Goal: Check status: Check status

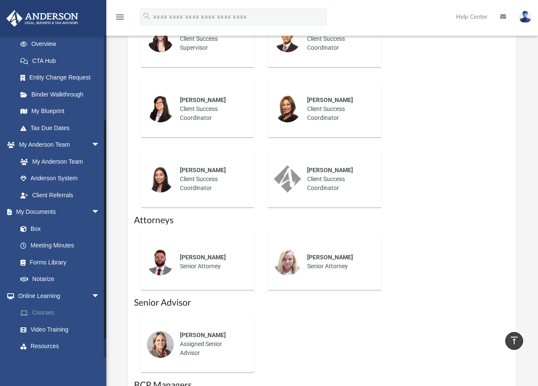
scroll to position [147, 0]
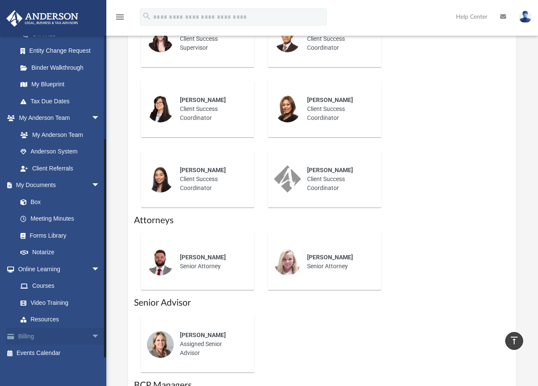
click at [40, 328] on link "Billing arrow_drop_down" at bounding box center [59, 336] width 107 height 17
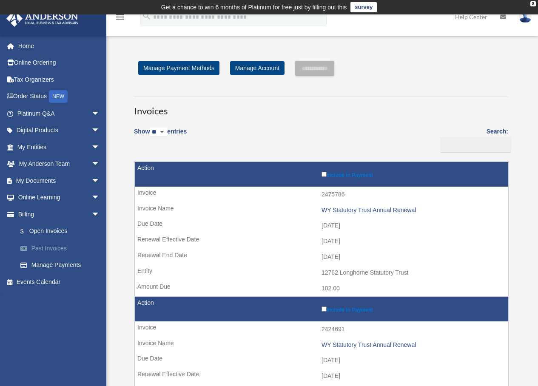
click at [60, 245] on link "Past Invoices" at bounding box center [62, 248] width 101 height 17
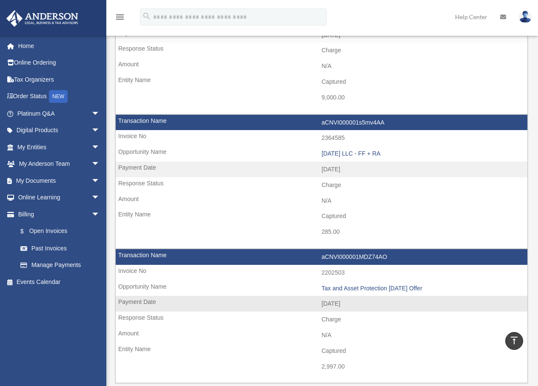
scroll to position [453, 0]
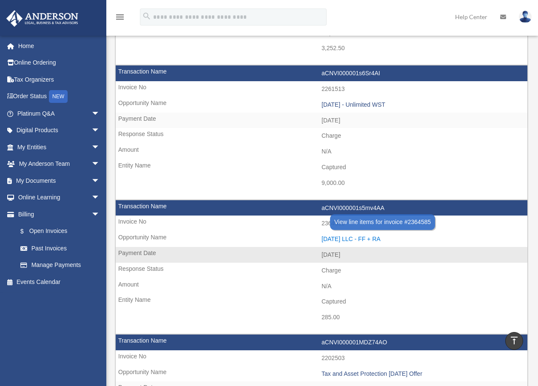
click at [365, 236] on div "[DATE] LLC - FF + RA" at bounding box center [423, 239] width 202 height 7
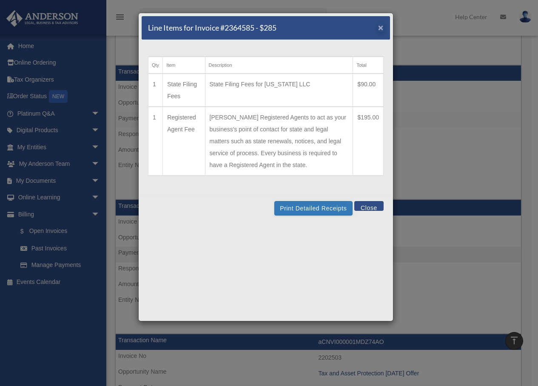
click at [382, 27] on span "×" at bounding box center [381, 28] width 6 height 10
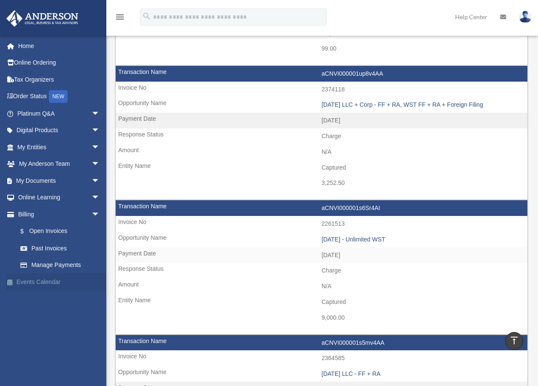
scroll to position [302, 0]
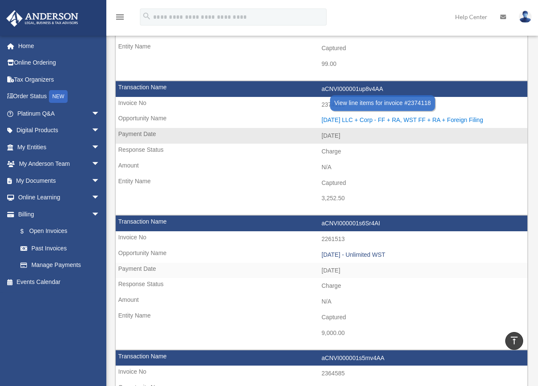
click at [379, 117] on div "[DATE] LLC + Corp - FF + RA, WST FF + RA + Foreign Filing" at bounding box center [423, 120] width 202 height 7
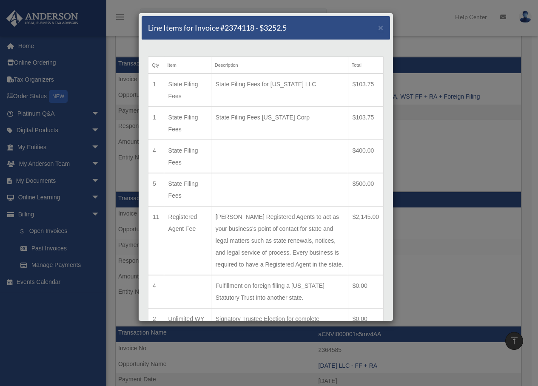
scroll to position [0, 0]
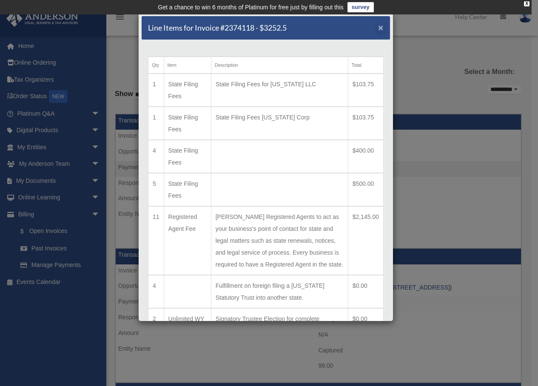
click at [378, 27] on span "×" at bounding box center [381, 28] width 6 height 10
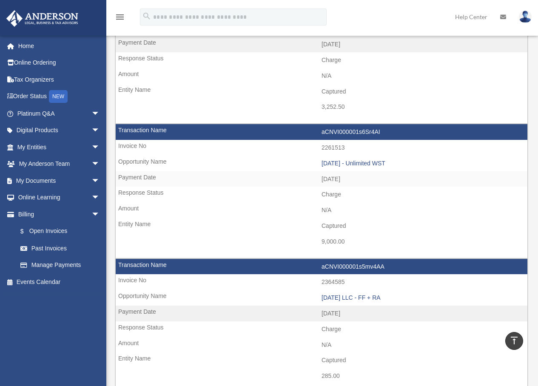
scroll to position [285, 0]
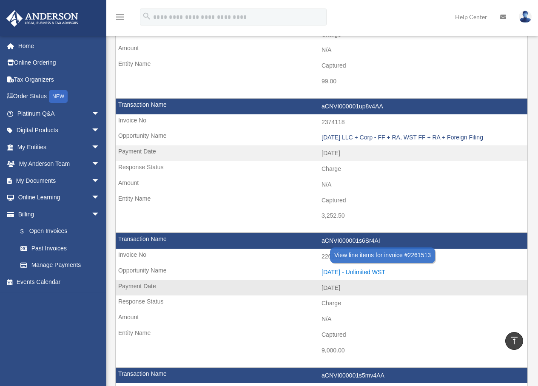
click at [367, 269] on div "[DATE] - Unlimited WST" at bounding box center [423, 272] width 202 height 7
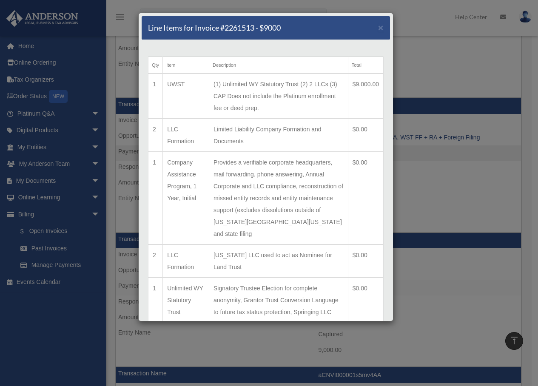
click at [378, 28] on span "×" at bounding box center [381, 28] width 6 height 10
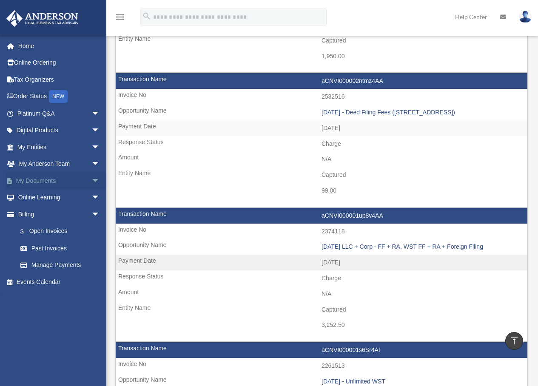
scroll to position [174, 0]
